Goal: Task Accomplishment & Management: Use online tool/utility

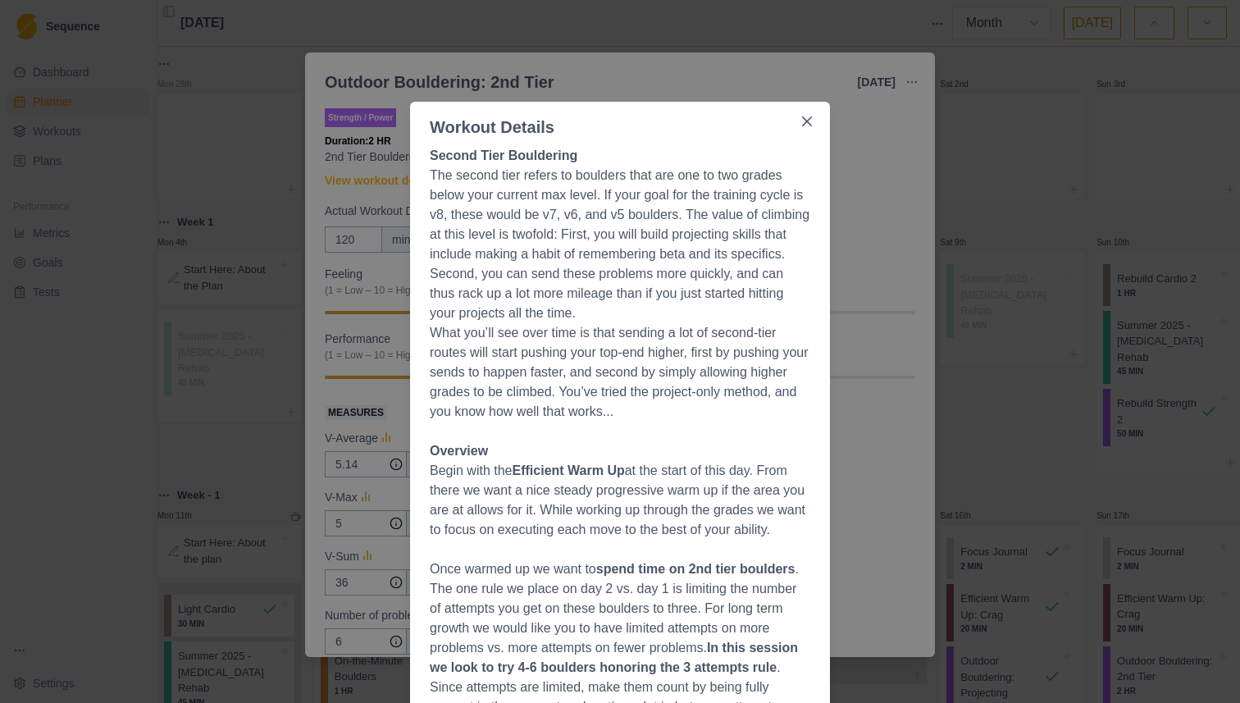
select select "month"
click at [310, 216] on div "Workout Details Second Tier Bouldering The second tier refers to boulders that …" at bounding box center [620, 351] width 1240 height 703
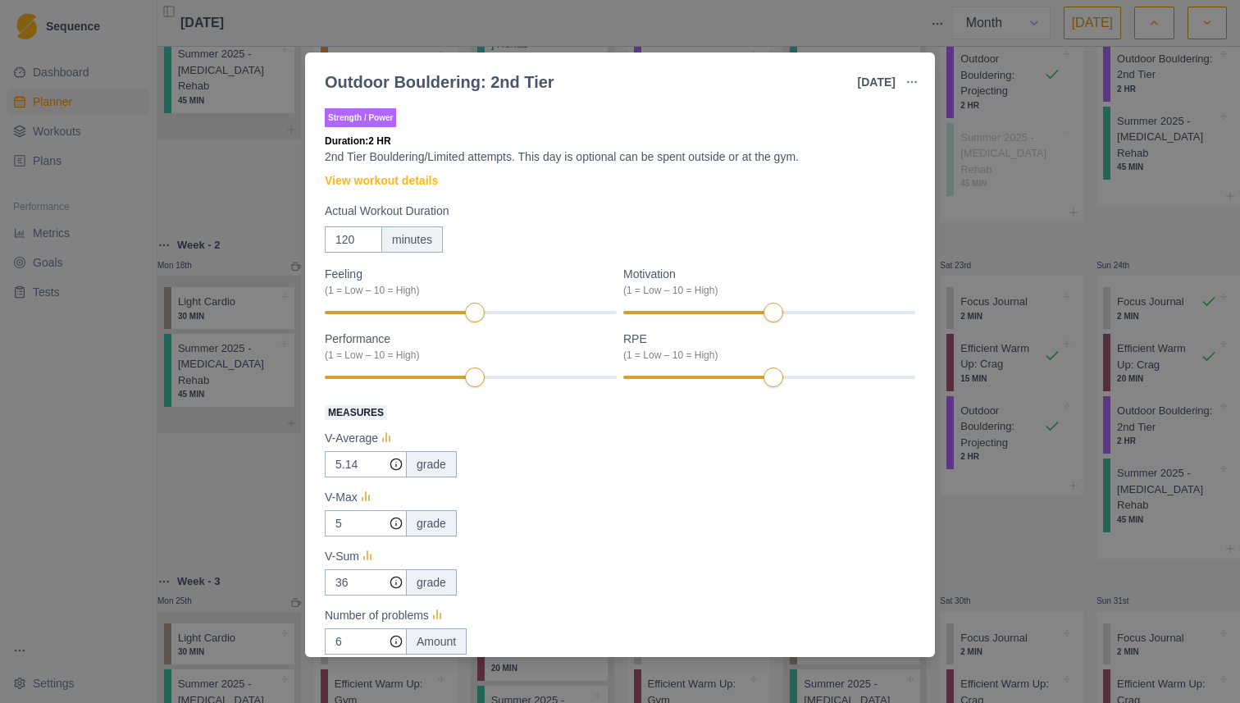
click at [282, 199] on div "Outdoor Bouldering: 2nd Tier [DATE] Link To Goal View Workout Metrics Edit Orig…" at bounding box center [620, 351] width 1240 height 703
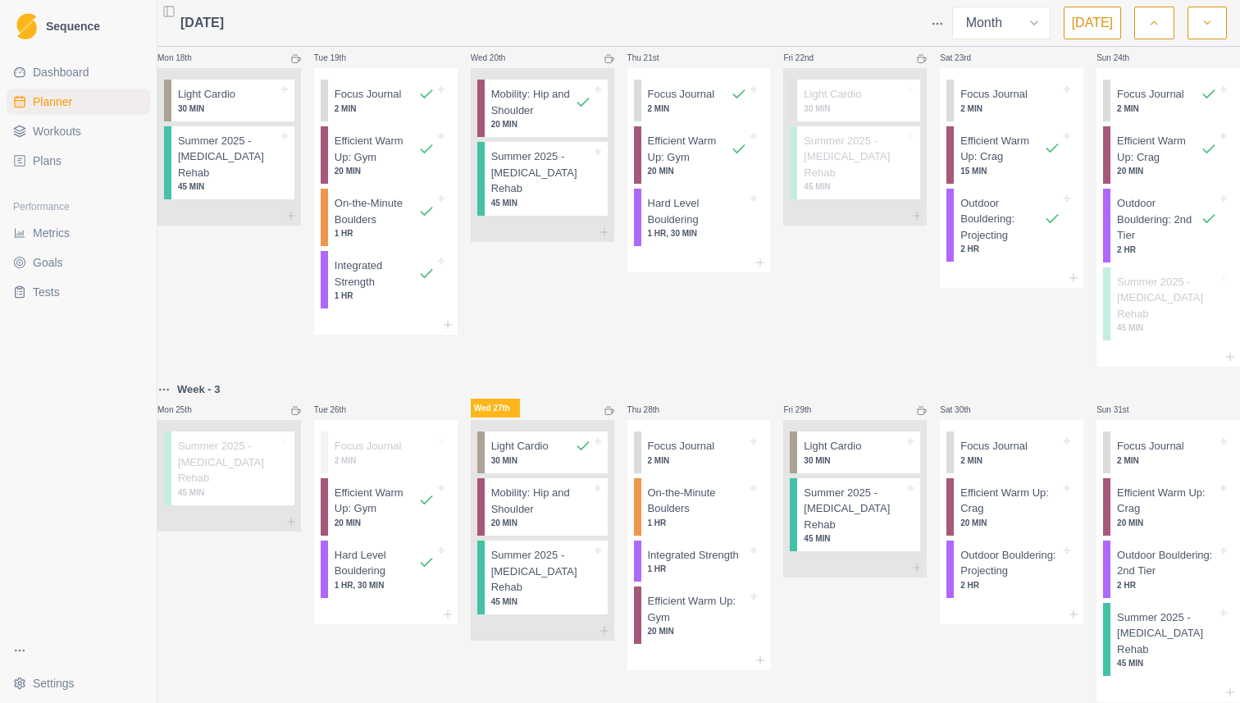
scroll to position [831, 0]
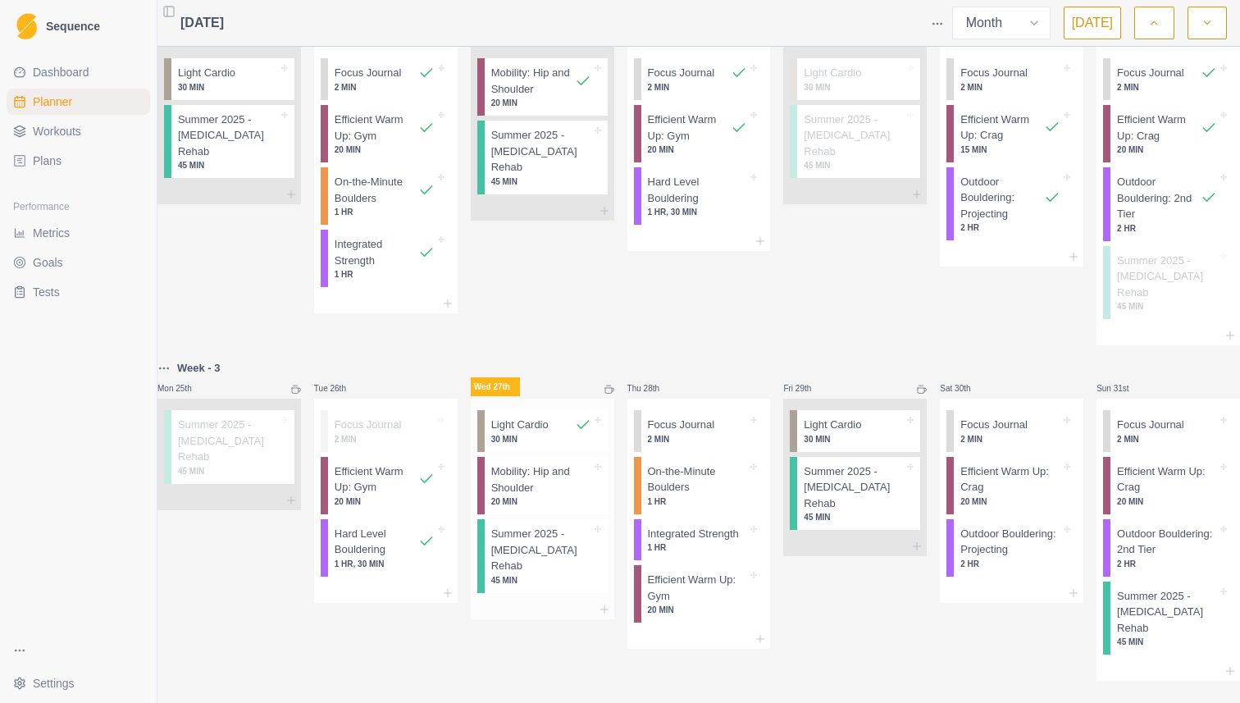
click at [566, 463] on p "Mobility: Hip and Shoulder" at bounding box center [541, 479] width 100 height 32
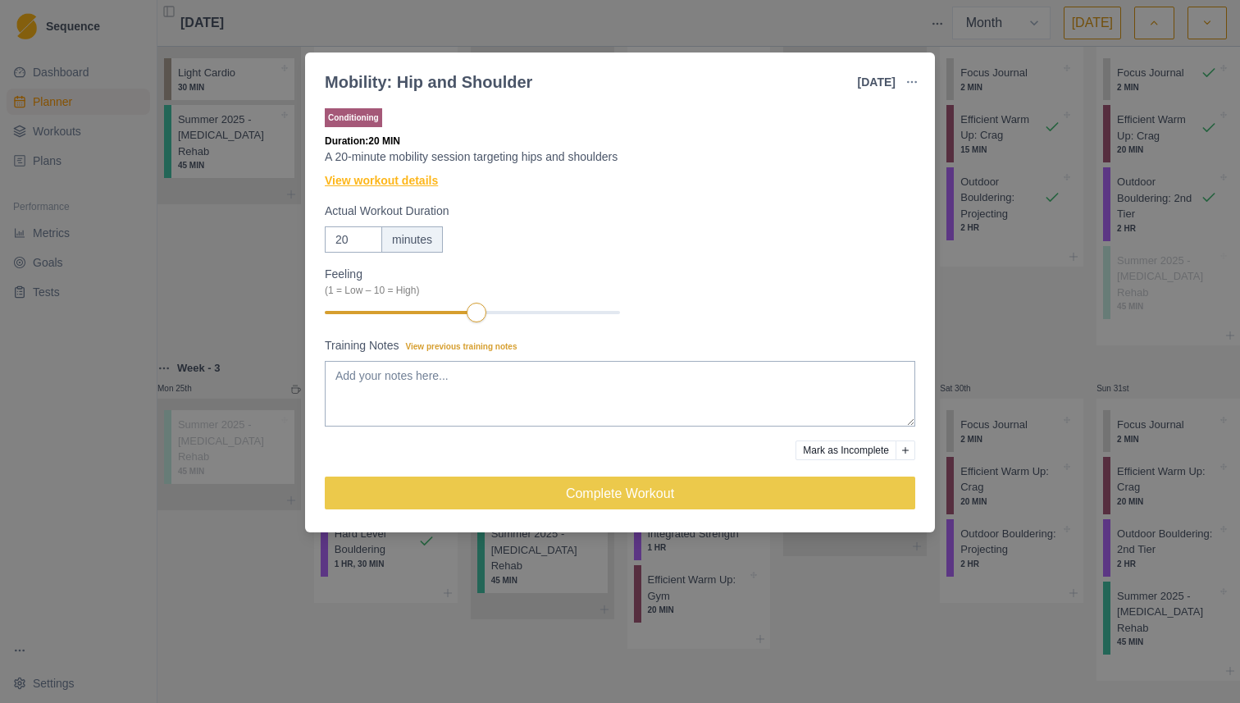
click at [417, 176] on link "View workout details" at bounding box center [381, 180] width 113 height 17
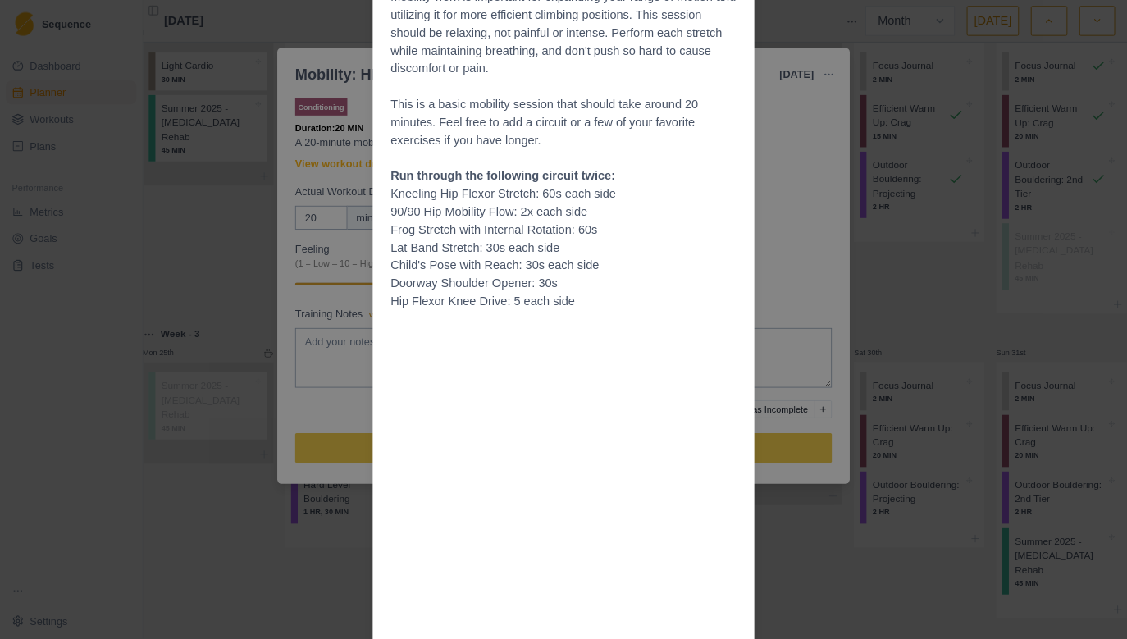
scroll to position [154, 0]
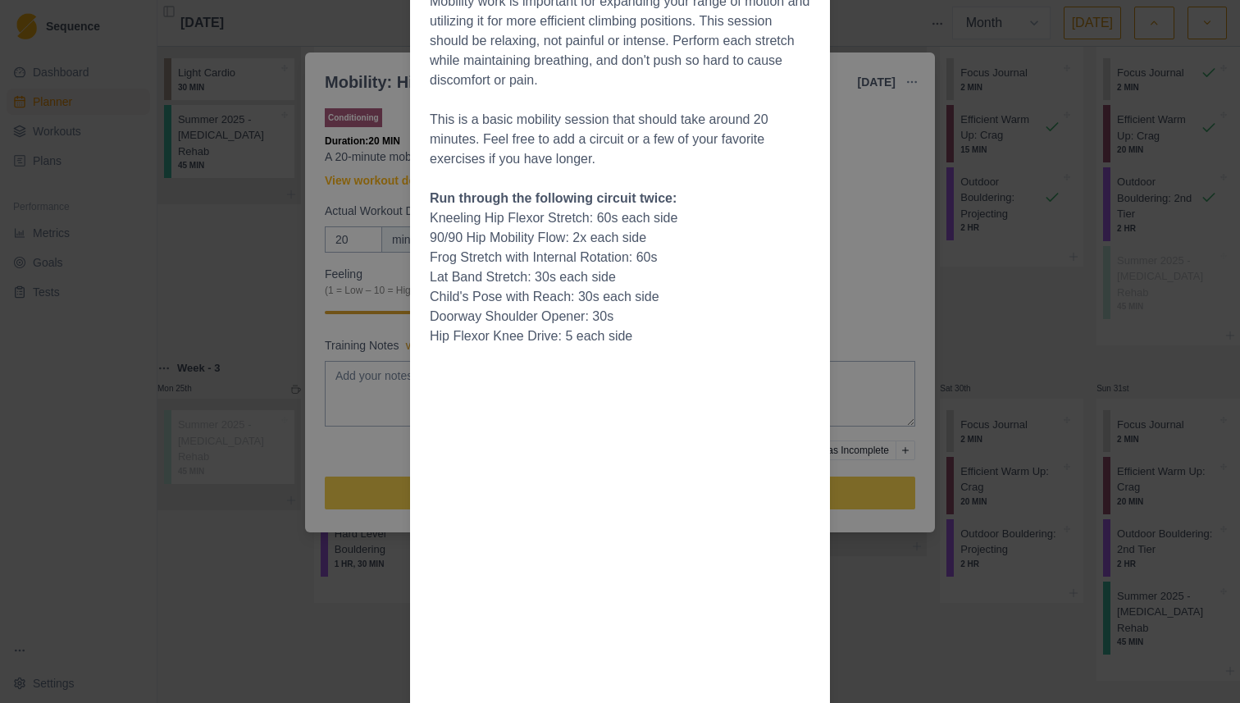
click at [532, 221] on p "Kneeling Hip Flexor Stretch: 60s each side" at bounding box center [620, 218] width 381 height 20
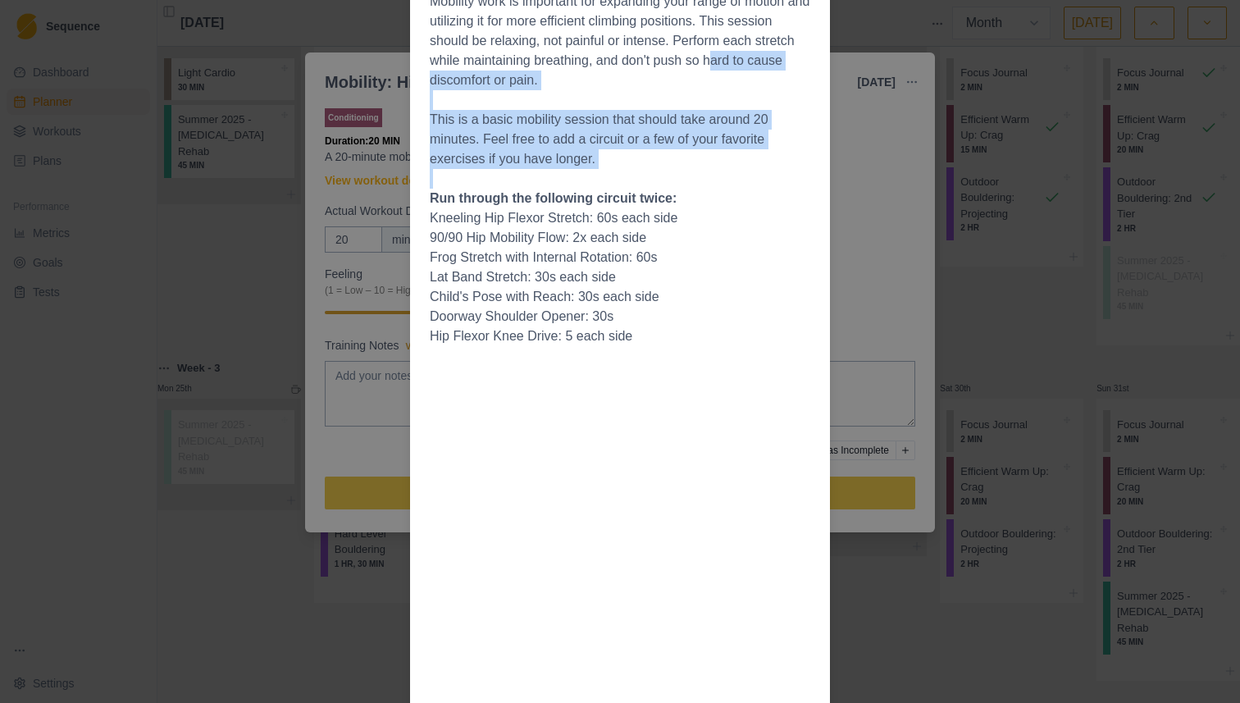
drag, startPoint x: 685, startPoint y: 171, endPoint x: 718, endPoint y: 69, distance: 106.9
click at [705, 84] on p "Mobility work is important for expanding your range of motion and utilizing it …" at bounding box center [620, 41] width 381 height 98
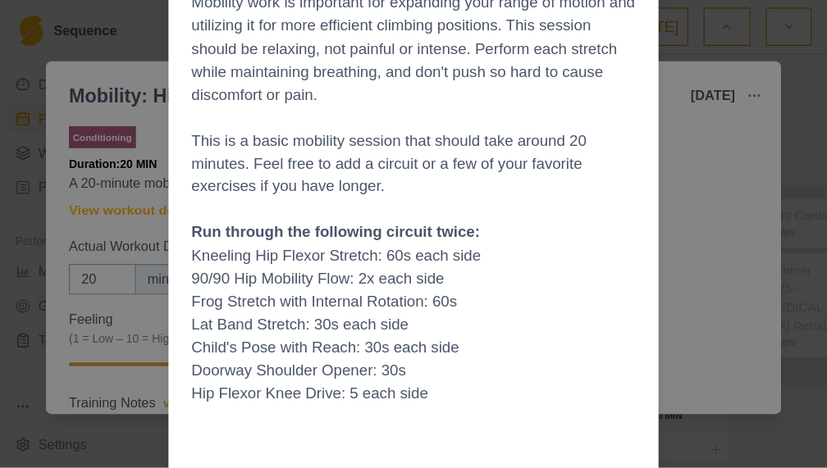
scroll to position [0, 0]
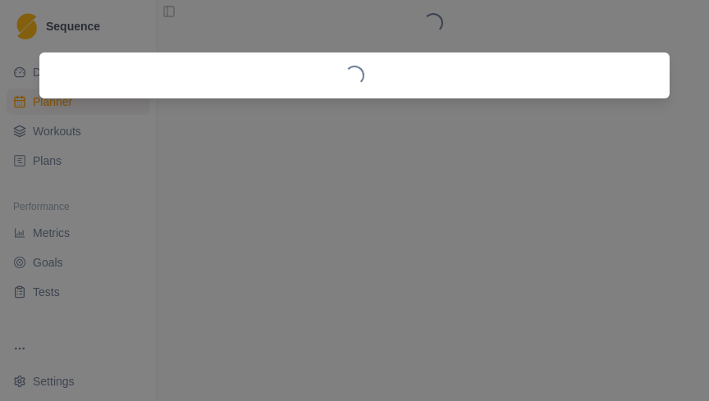
select select "month"
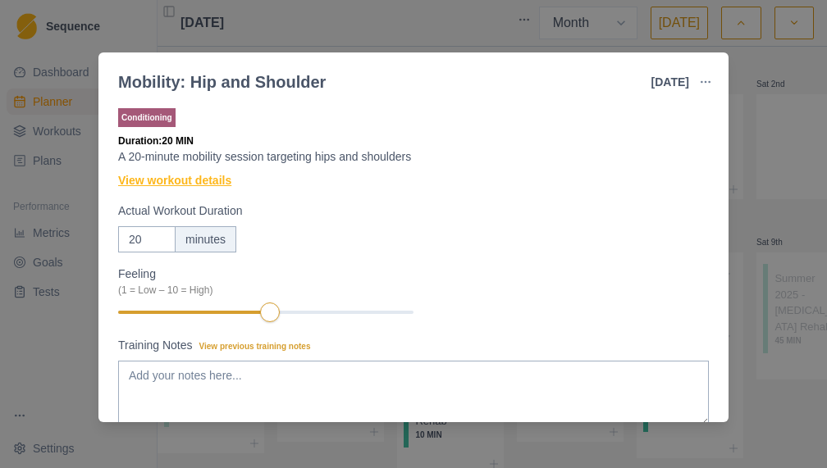
click at [221, 185] on link "View workout details" at bounding box center [174, 180] width 113 height 17
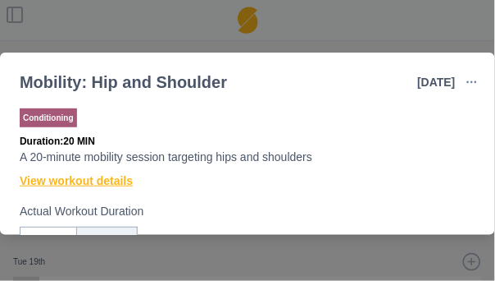
click at [107, 184] on link "View workout details" at bounding box center [76, 180] width 113 height 17
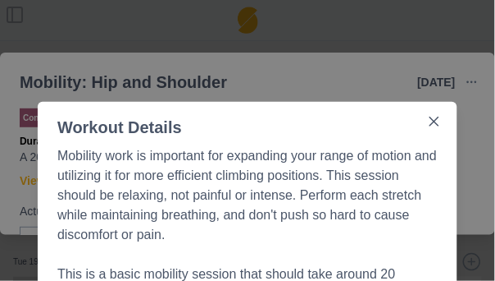
click at [193, 183] on p "Mobility work is important for expanding your range of motion and utilizing it …" at bounding box center [247, 195] width 381 height 98
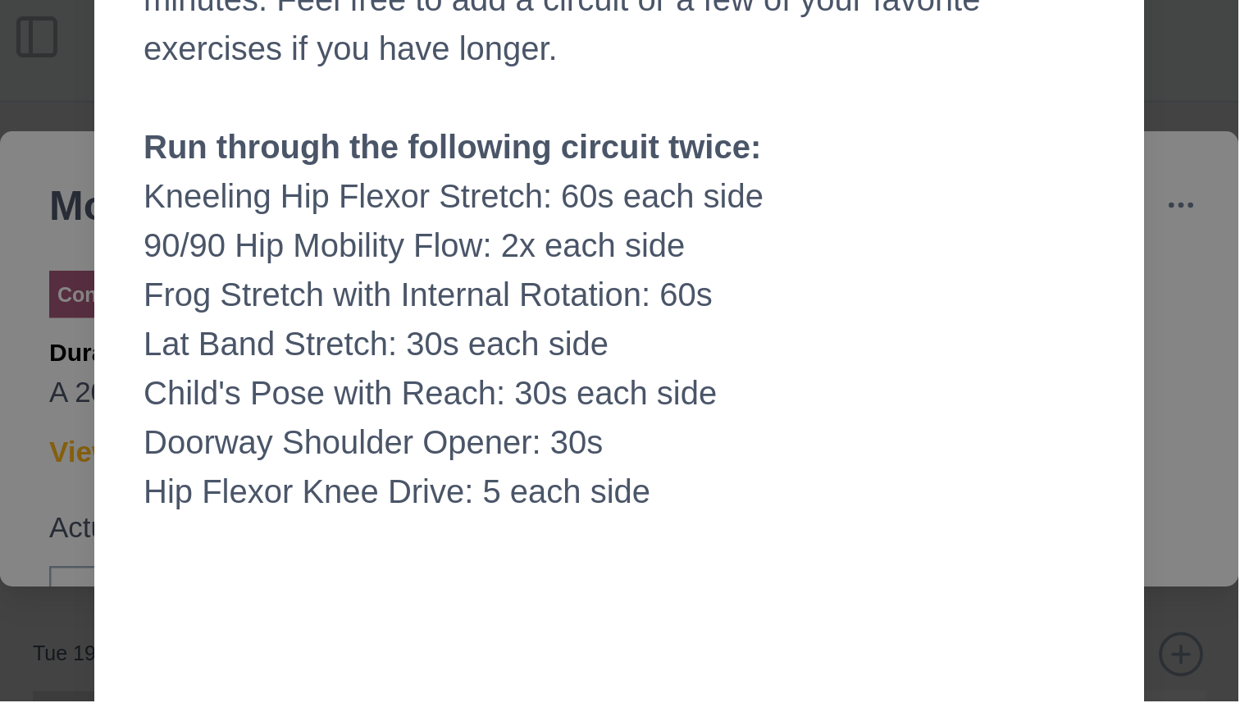
scroll to position [298, 0]
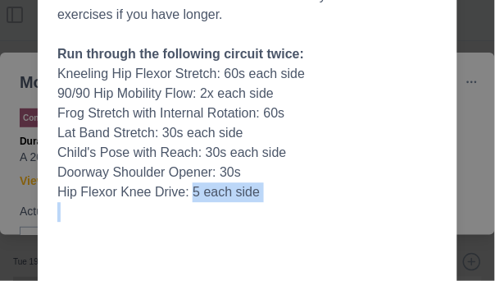
drag, startPoint x: 193, startPoint y: 183, endPoint x: 193, endPoint y: 213, distance: 30.4
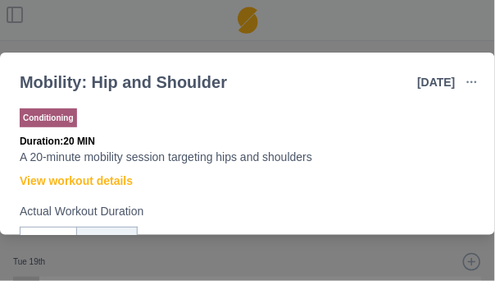
select select "month"
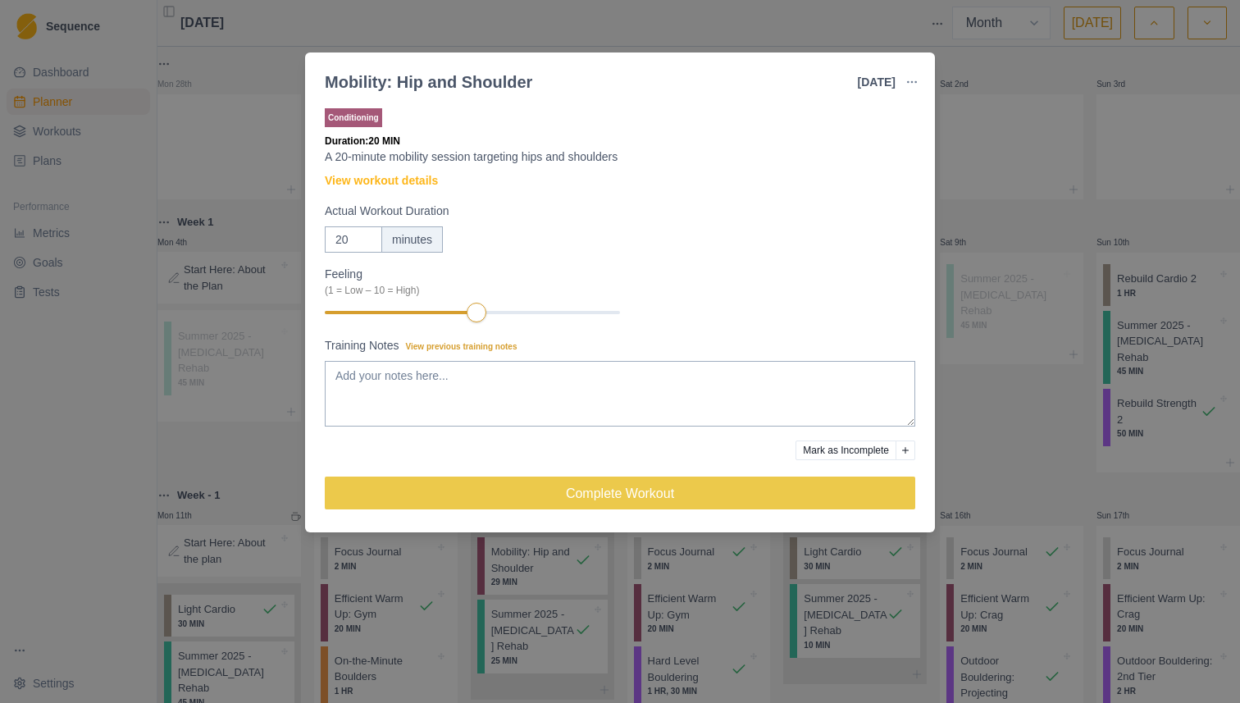
click at [702, 218] on label "Actual Workout Duration" at bounding box center [615, 211] width 581 height 17
click at [382, 226] on input "20" at bounding box center [353, 239] width 57 height 26
click at [369, 232] on input "21" at bounding box center [353, 239] width 57 height 26
click at [369, 232] on input "22" at bounding box center [353, 239] width 57 height 26
type input "23"
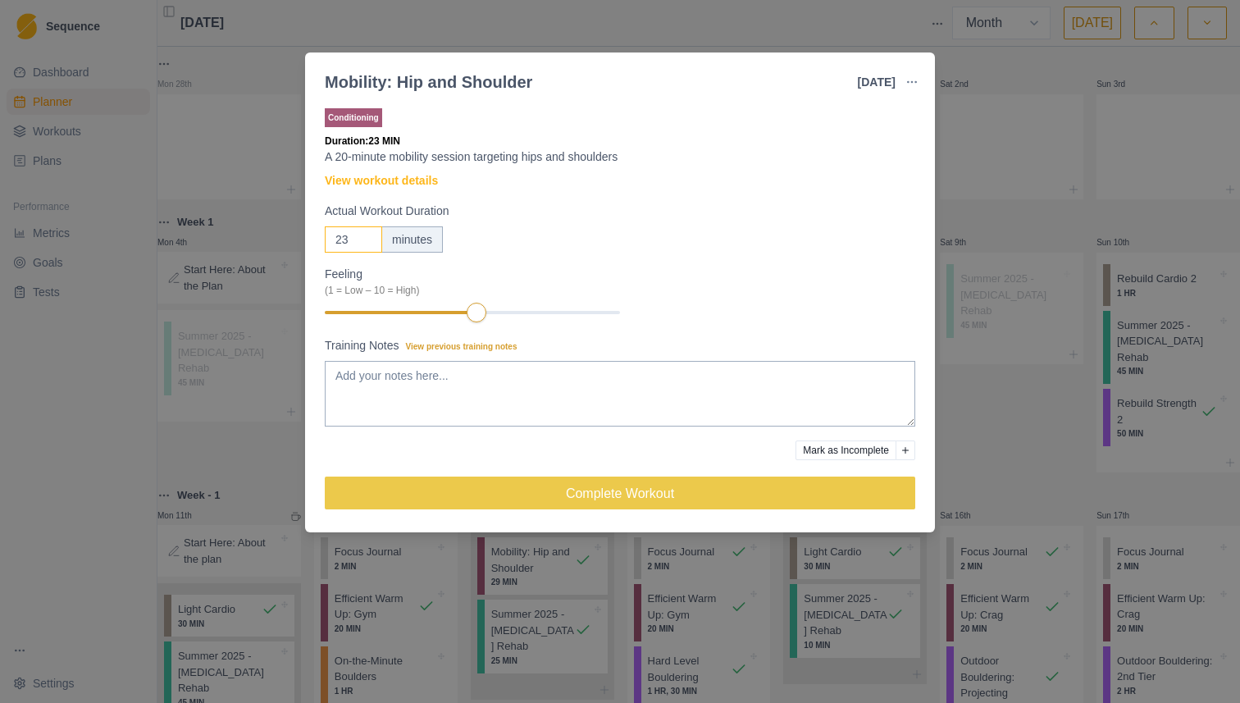
click at [369, 232] on input "23" at bounding box center [353, 239] width 57 height 26
click at [474, 321] on div "Feeling Clear (1 = Low – 10 = High) 5" at bounding box center [472, 295] width 295 height 58
click at [488, 305] on div "Feeling Clear (1 = Low – 10 = High) 5" at bounding box center [472, 295] width 295 height 58
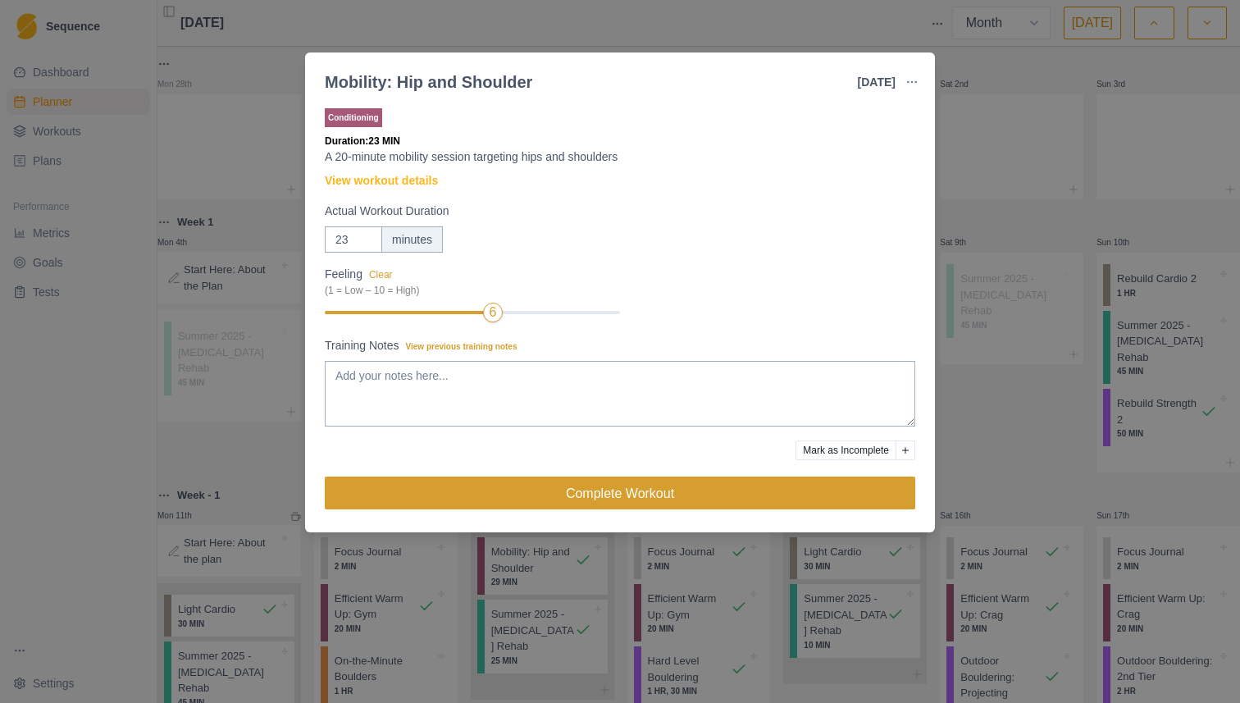
click at [559, 504] on button "Complete Workout" at bounding box center [620, 493] width 591 height 33
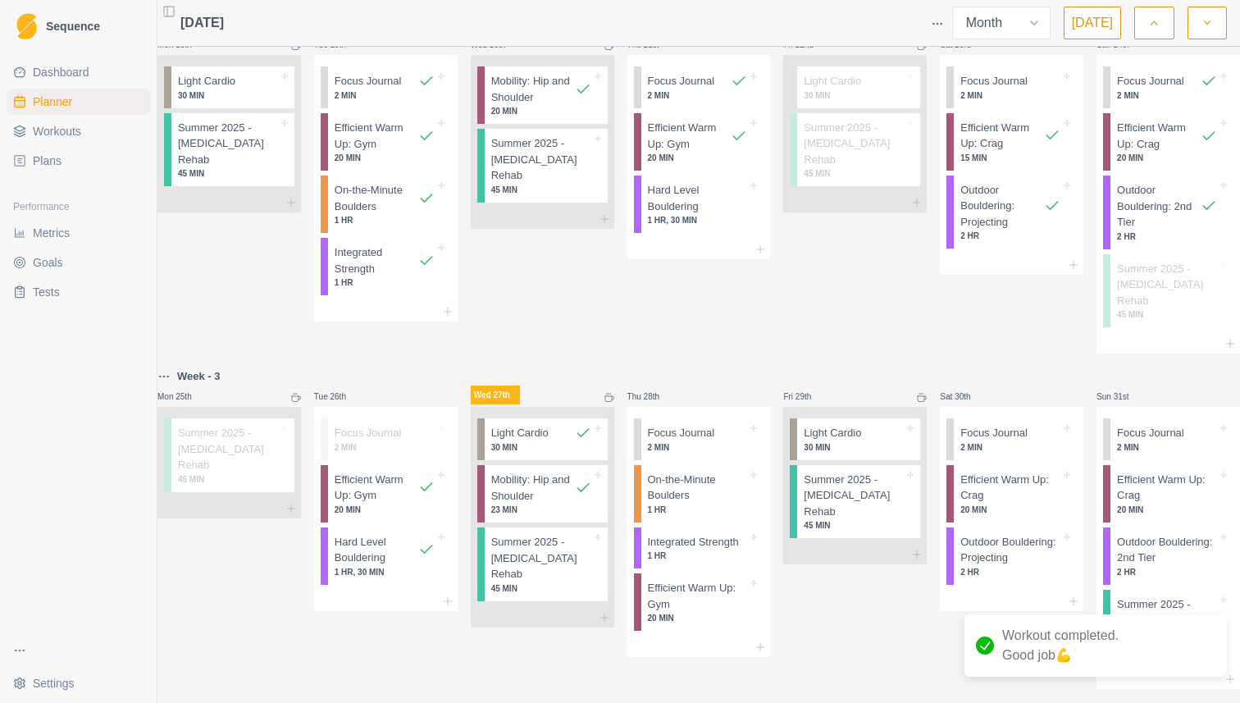
scroll to position [831, 0]
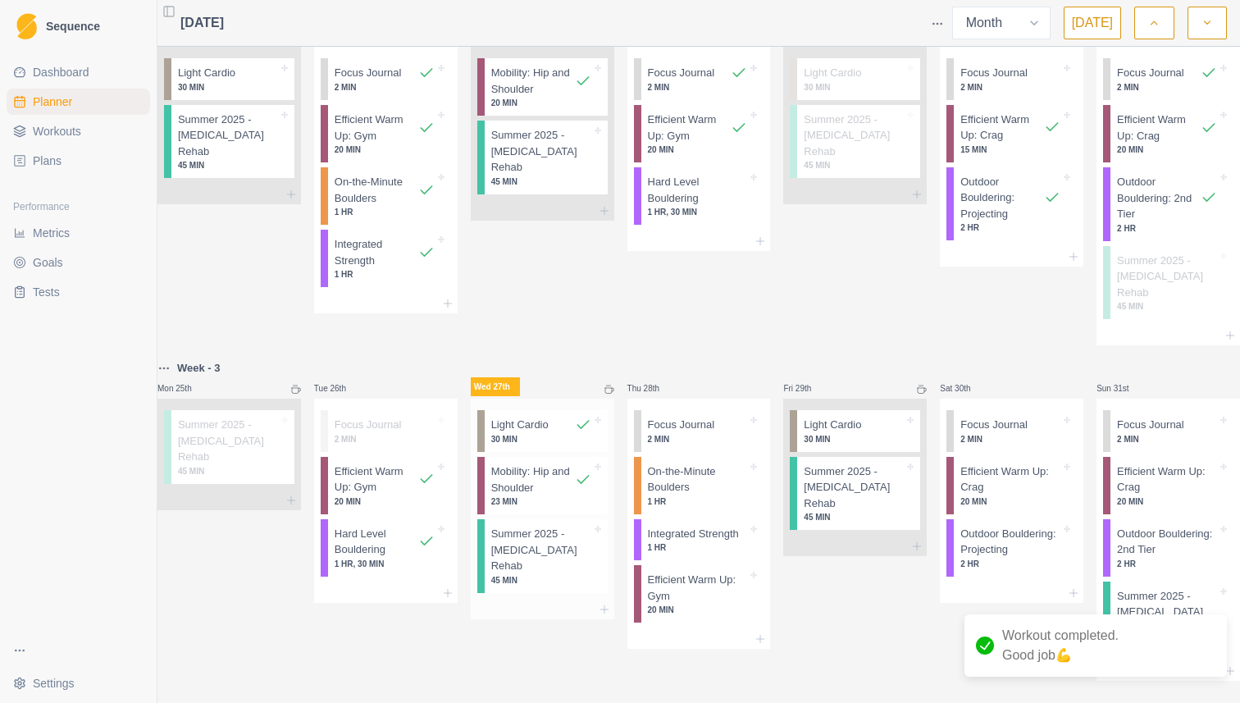
click at [563, 526] on p "Summer 2025 - [MEDICAL_DATA] Rehab" at bounding box center [541, 550] width 100 height 48
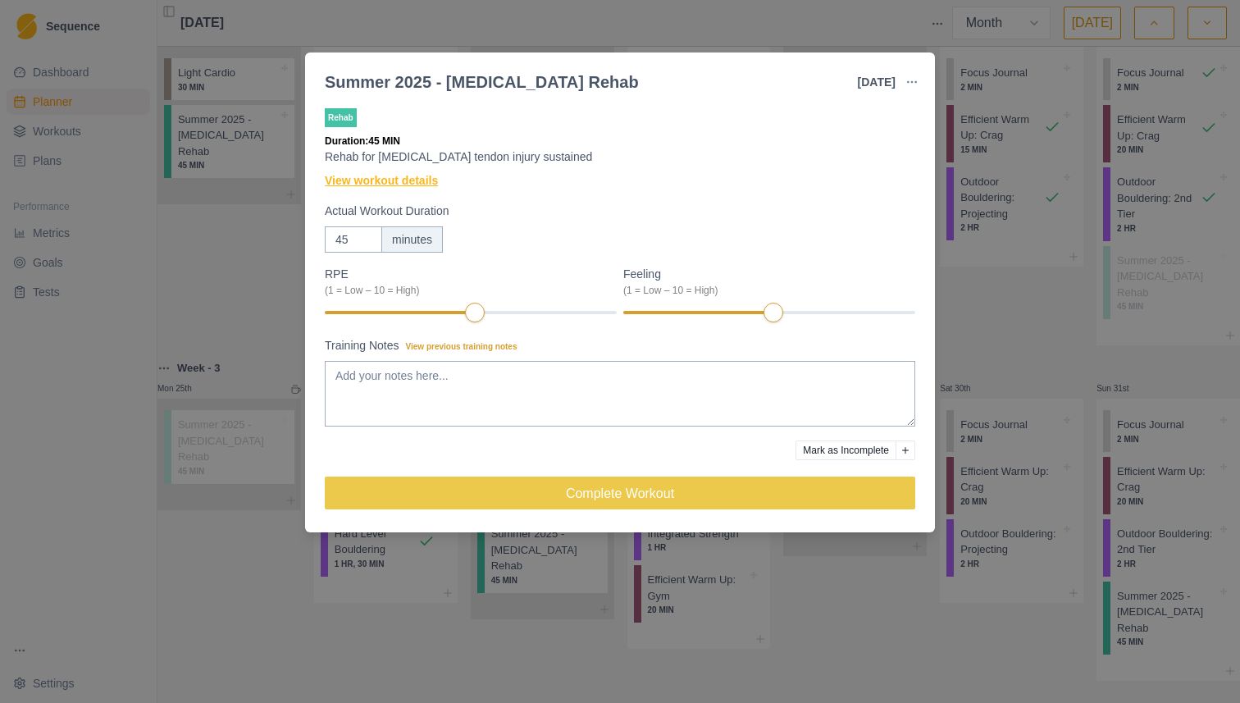
click at [438, 184] on link "View workout details" at bounding box center [381, 180] width 113 height 17
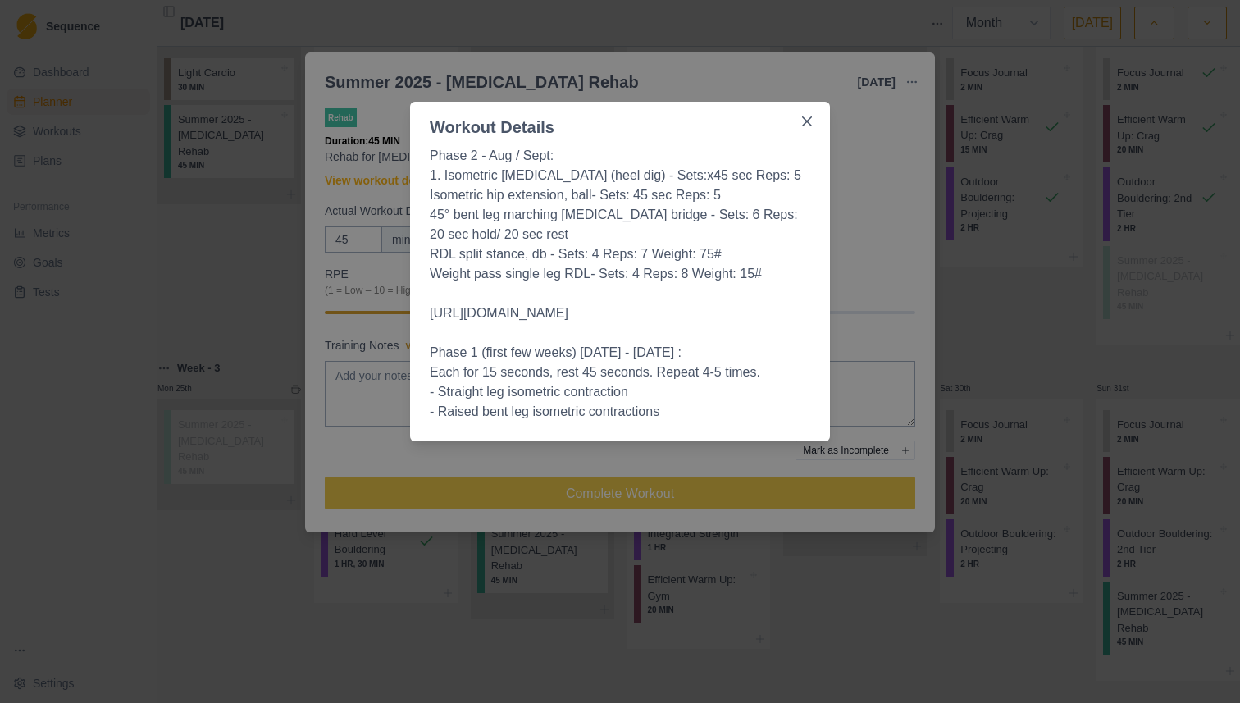
click at [439, 317] on p "[URL][DOMAIN_NAME]" at bounding box center [620, 314] width 381 height 20
